Goal: Manage account settings

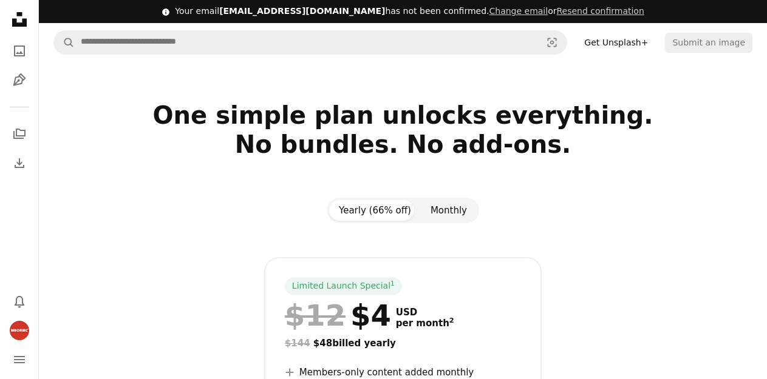
click at [458, 206] on button "Monthly" at bounding box center [449, 210] width 56 height 21
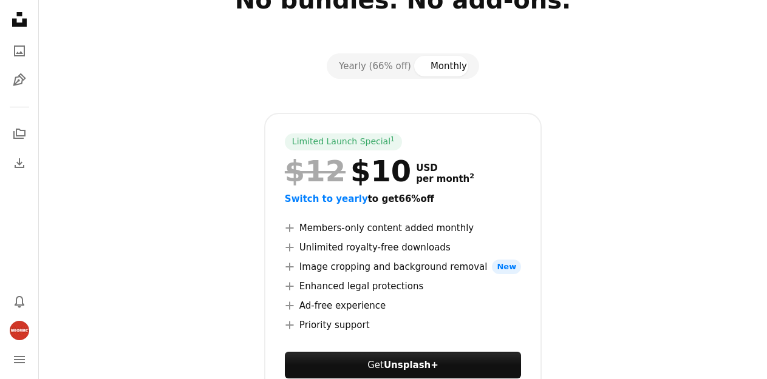
scroll to position [121, 0]
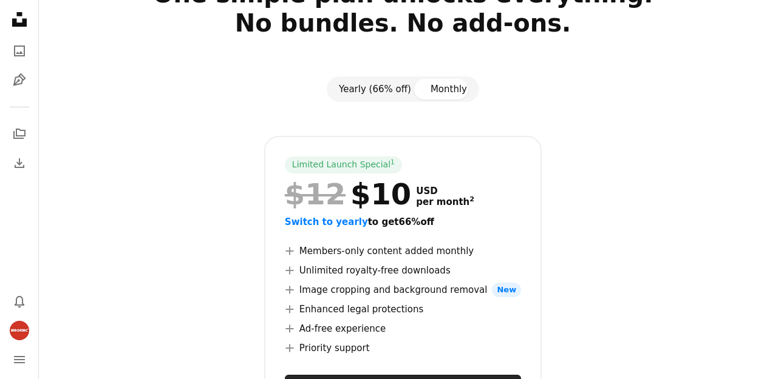
click at [381, 88] on button "Yearly (66% off)" at bounding box center [375, 89] width 92 height 21
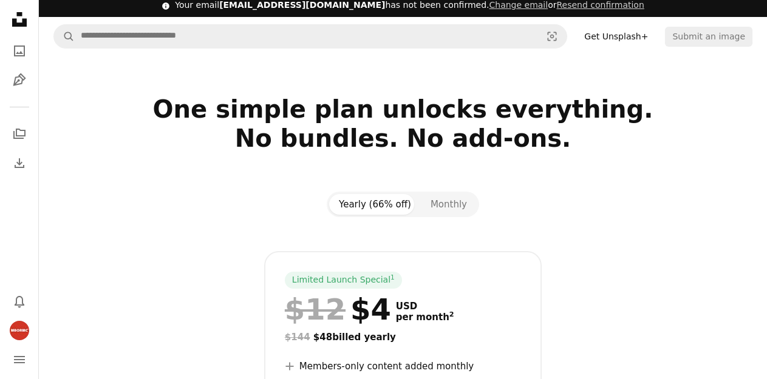
scroll to position [0, 0]
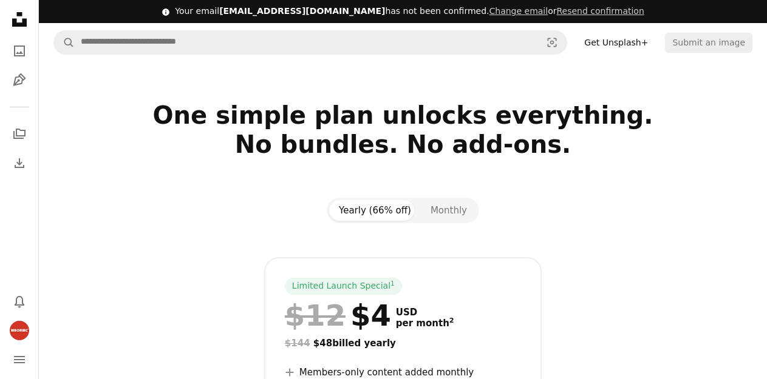
click at [20, 12] on icon at bounding box center [19, 19] width 15 height 15
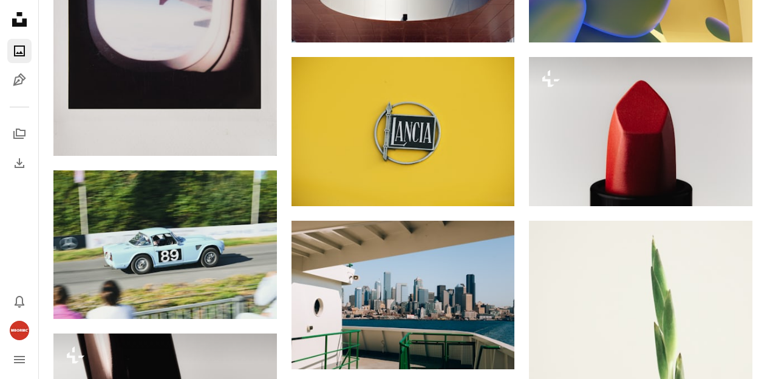
scroll to position [486, 0]
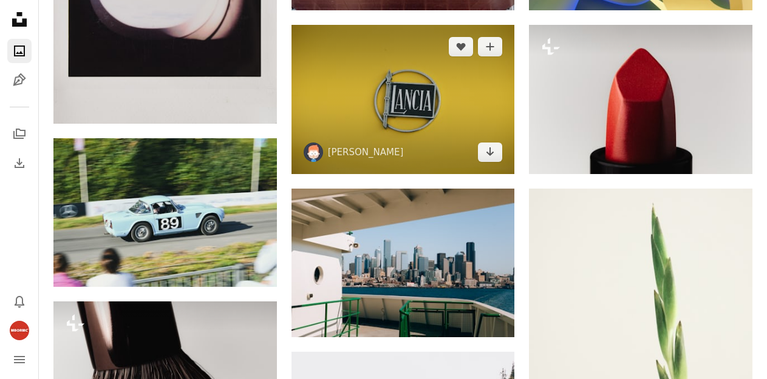
click at [378, 110] on img at bounding box center [402, 99] width 223 height 149
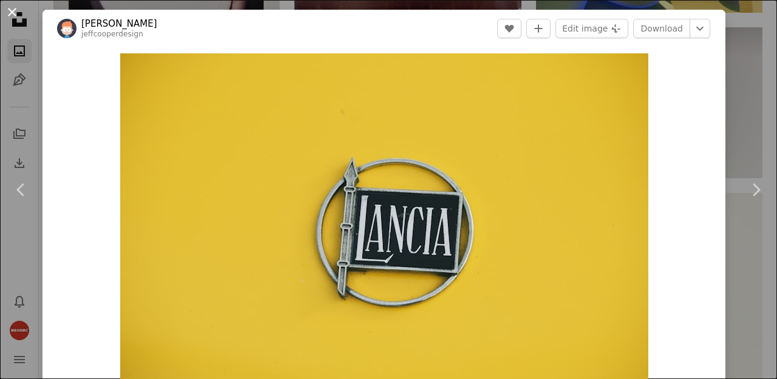
click at [19, 19] on button "An X shape" at bounding box center [12, 12] width 15 height 15
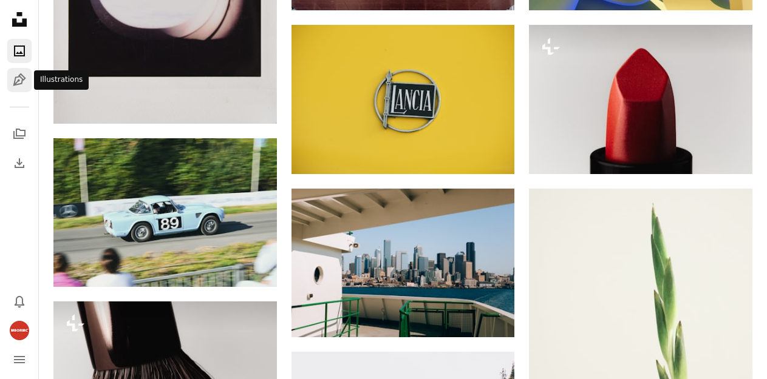
click at [18, 85] on icon "Pen Tool" at bounding box center [19, 80] width 15 height 15
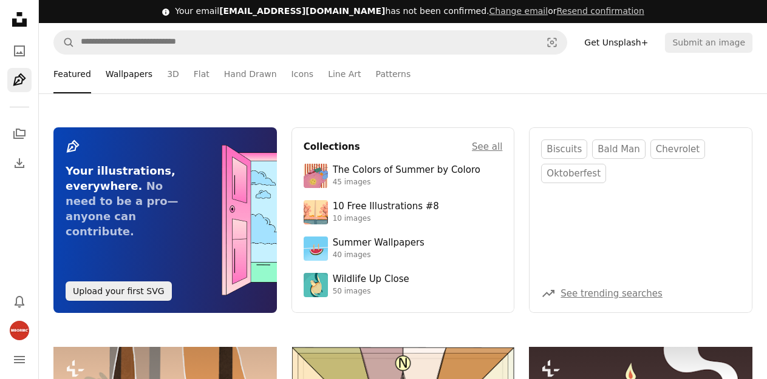
click at [118, 73] on link "Wallpapers" at bounding box center [129, 74] width 47 height 39
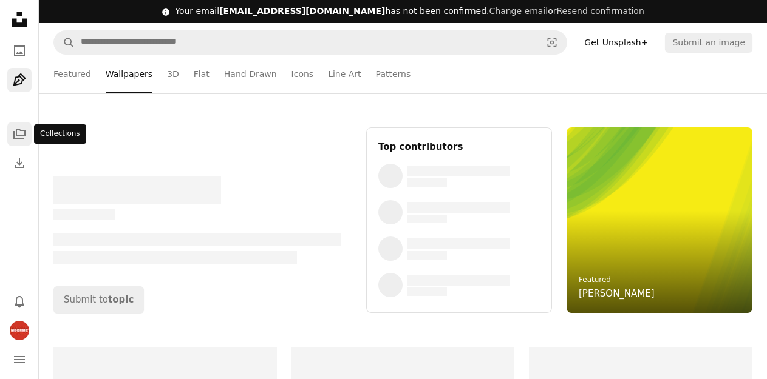
click at [16, 132] on icon "Collections" at bounding box center [19, 134] width 12 height 10
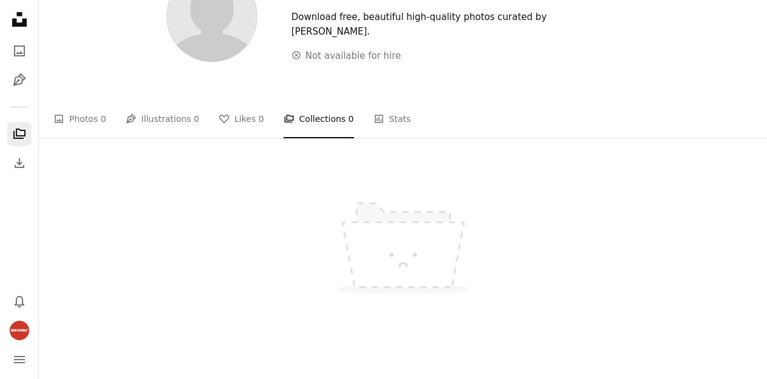
scroll to position [121, 0]
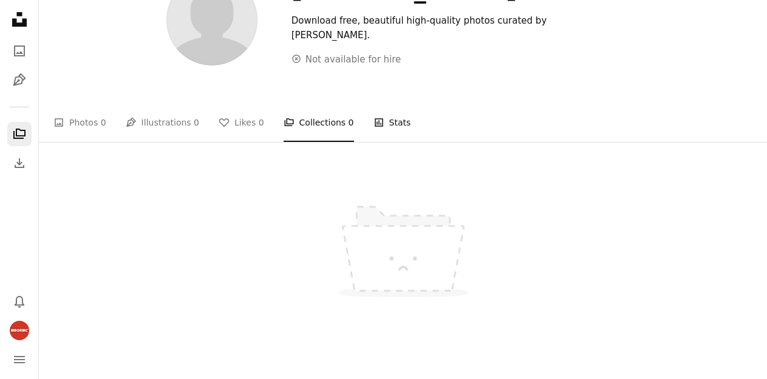
click at [373, 126] on link "Stats Stats" at bounding box center [392, 122] width 38 height 39
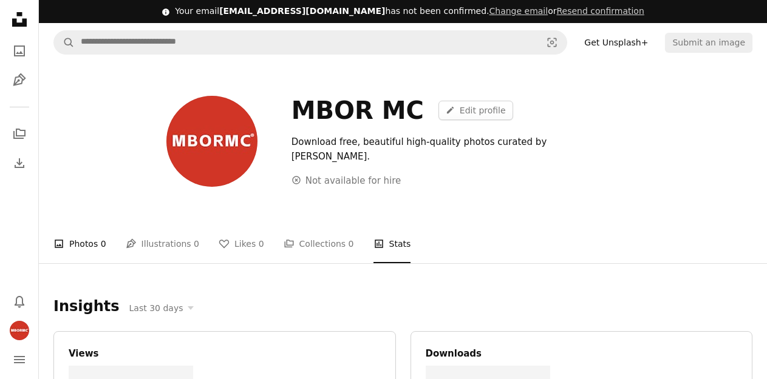
click at [83, 246] on link "A photo Photos 0" at bounding box center [79, 244] width 53 height 39
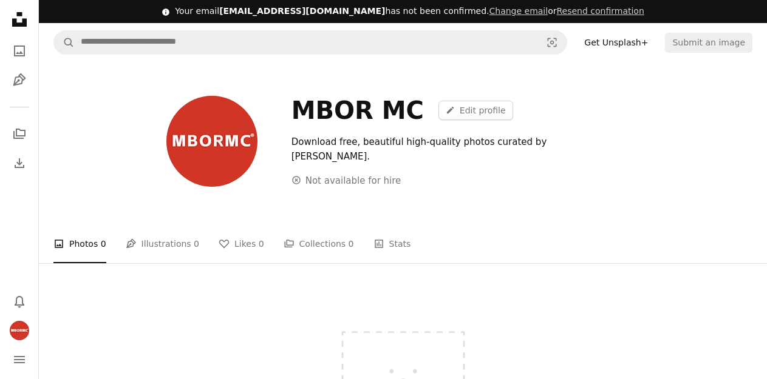
scroll to position [61, 0]
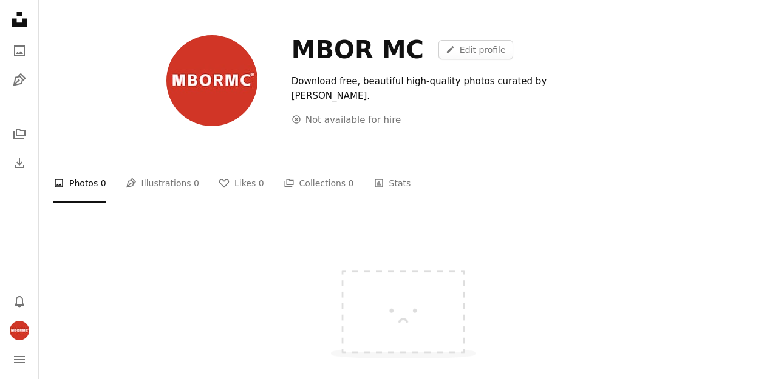
click at [399, 300] on img at bounding box center [403, 305] width 182 height 137
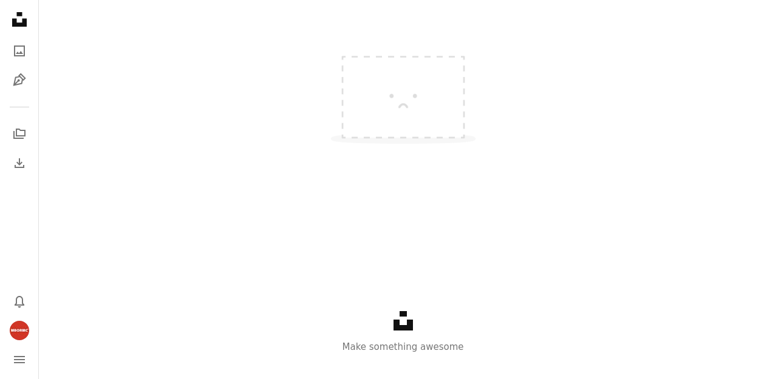
scroll to position [346, 0]
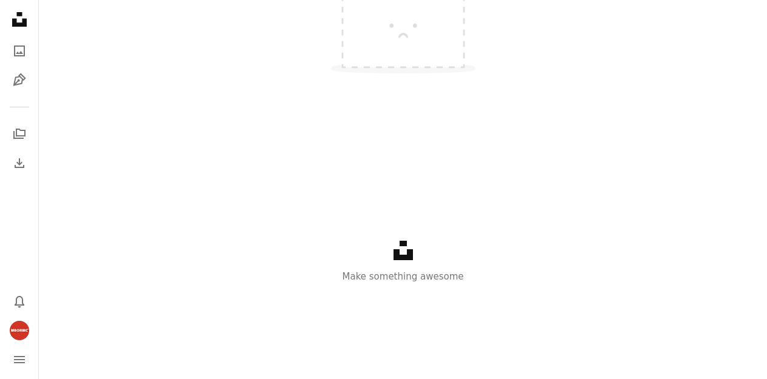
click at [402, 253] on icon "Unsplash logo" at bounding box center [402, 250] width 19 height 19
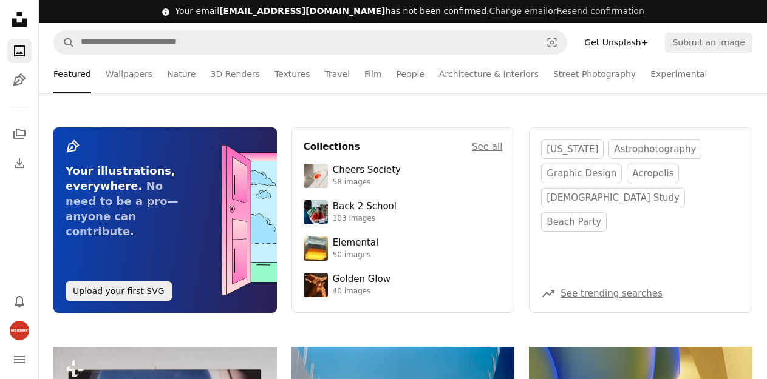
click at [21, 21] on icon "Unsplash logo Unsplash Home" at bounding box center [19, 19] width 24 height 24
click at [489, 12] on link "Change email" at bounding box center [518, 11] width 59 height 10
